Goal: Find specific page/section: Find specific page/section

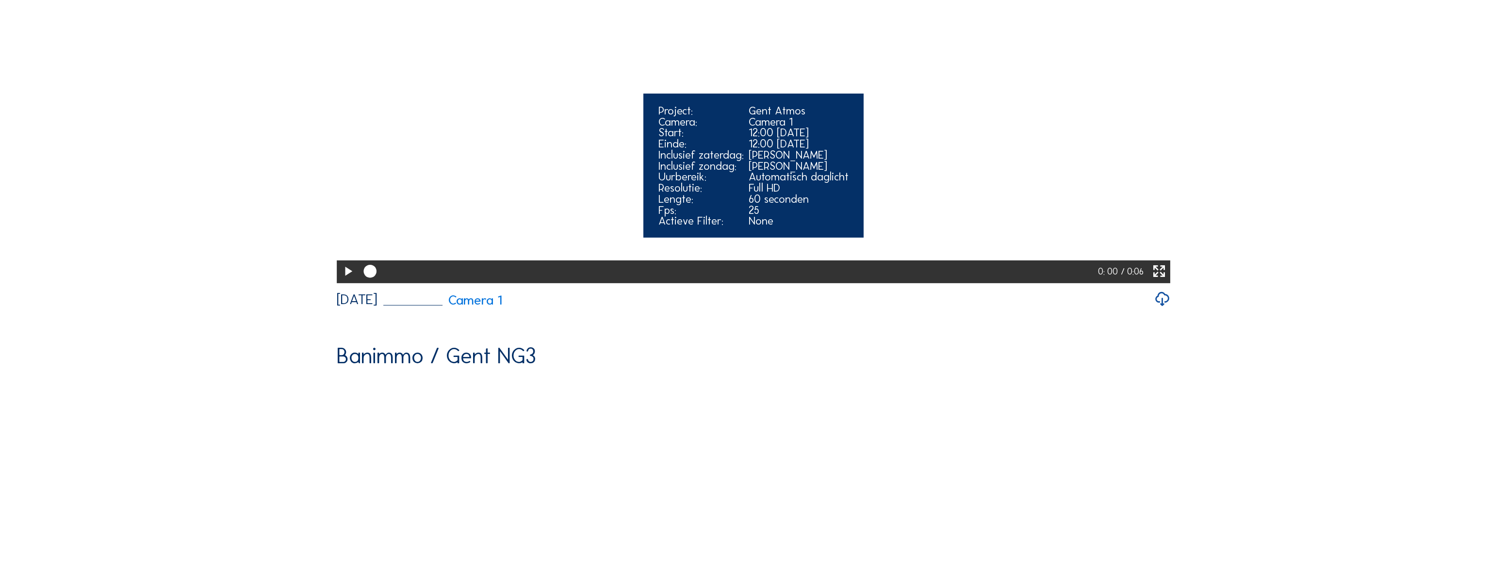
scroll to position [309, 0]
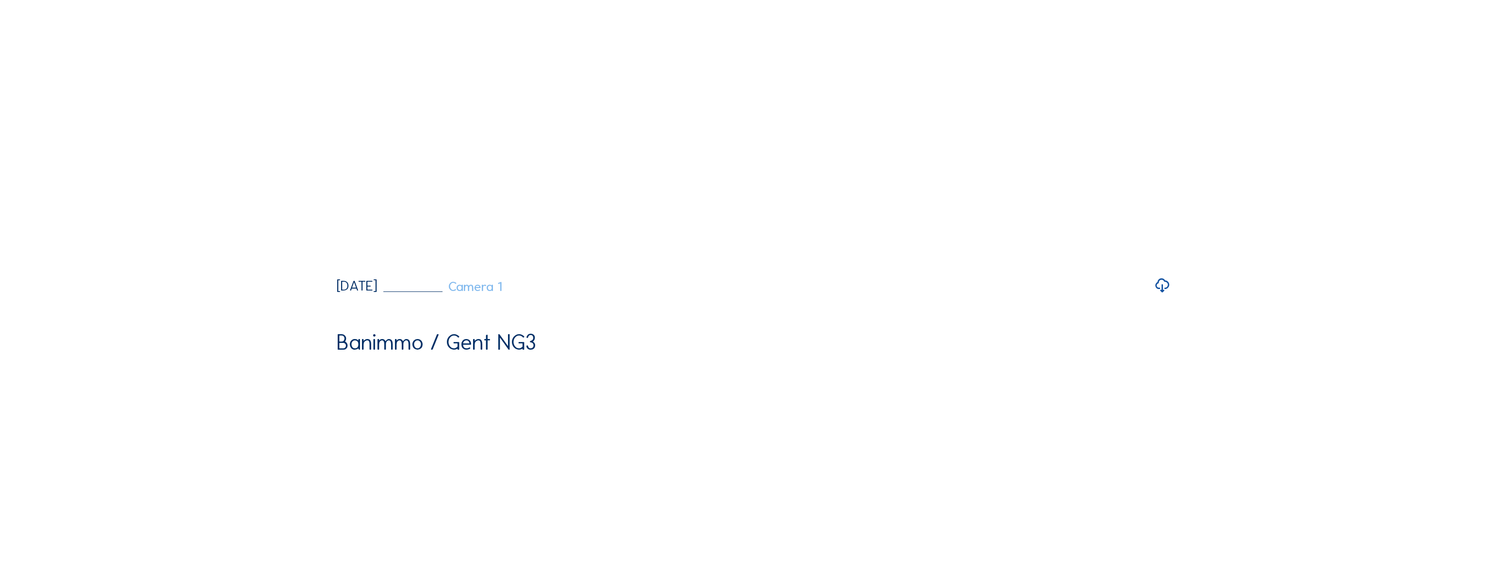
click at [503, 293] on link "Camera 1" at bounding box center [443, 286] width 119 height 13
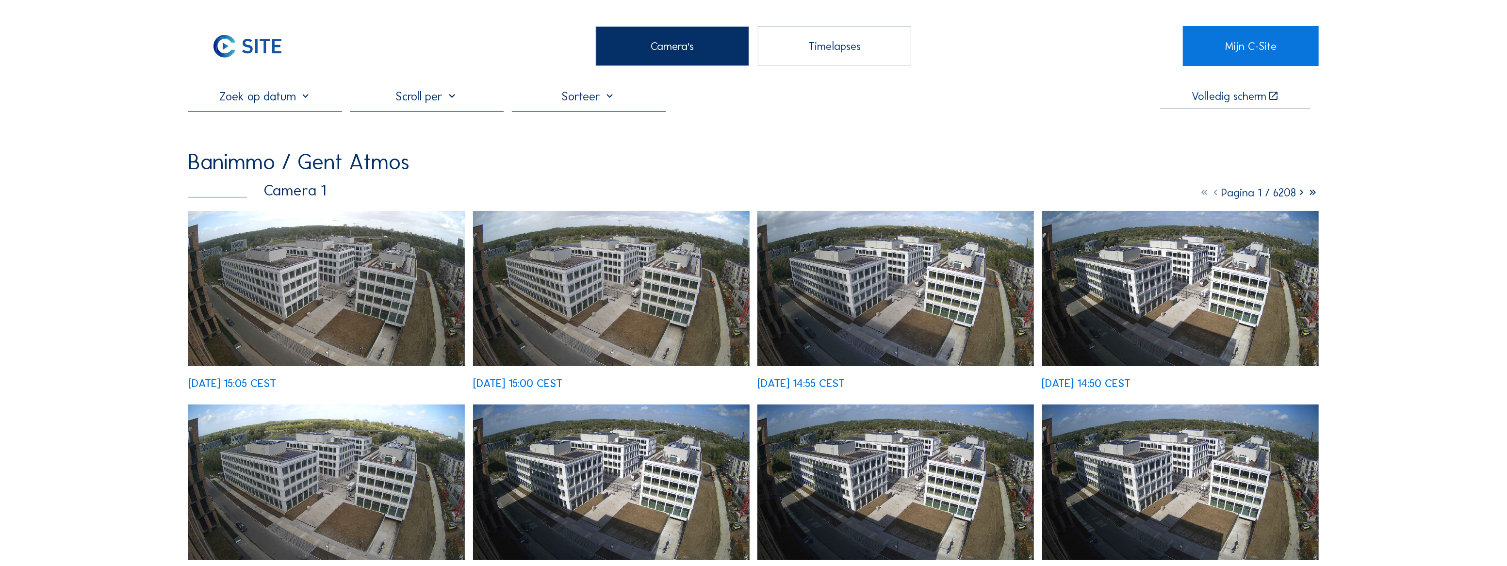
click at [234, 36] on img at bounding box center [247, 46] width 118 height 40
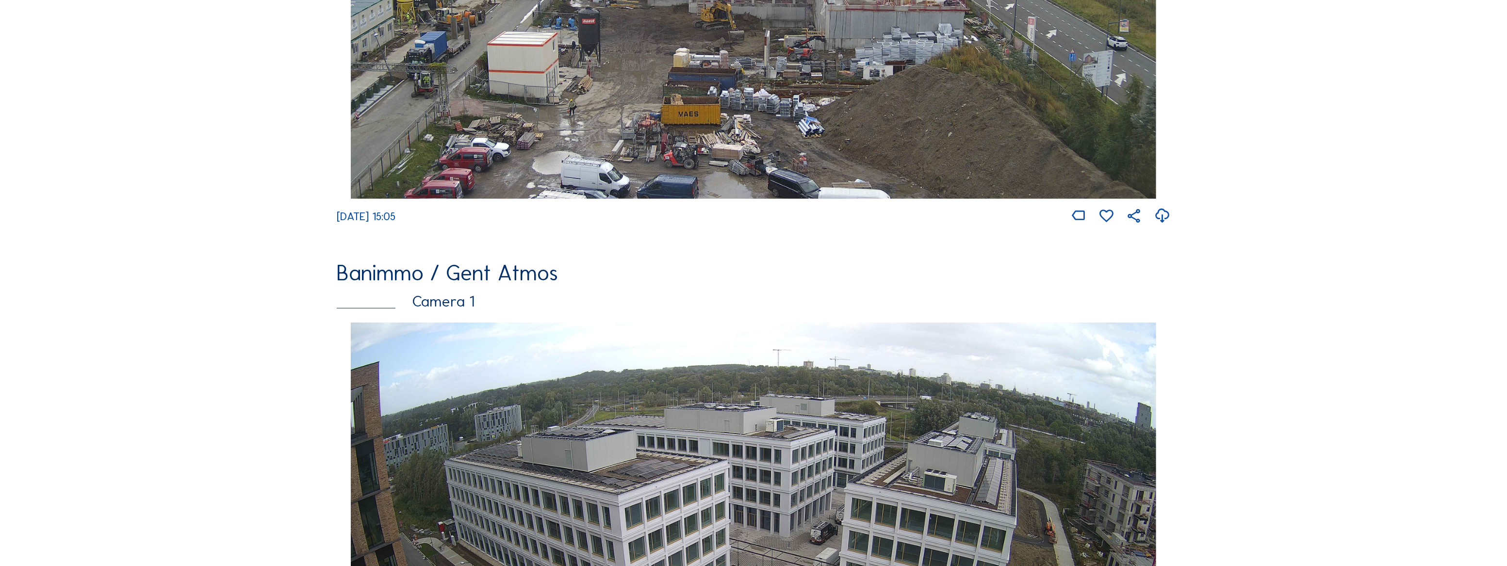
scroll to position [286, 0]
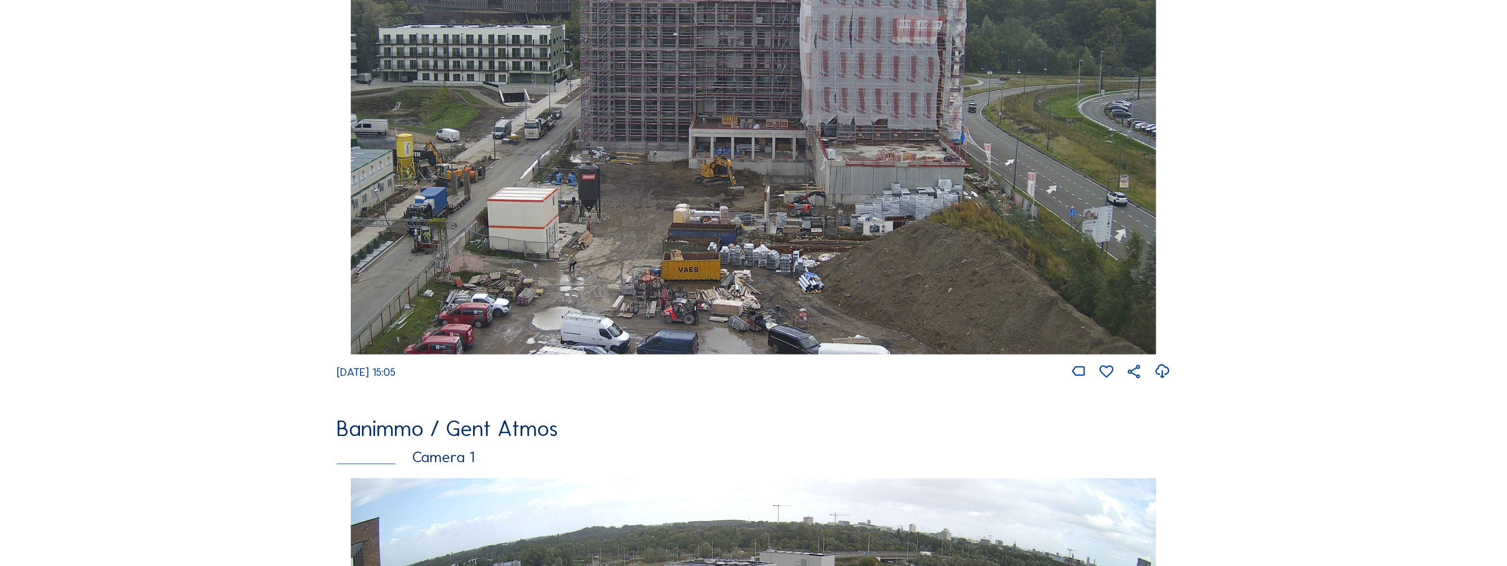
click at [509, 167] on img at bounding box center [753, 128] width 805 height 453
